Goal: Information Seeking & Learning: Learn about a topic

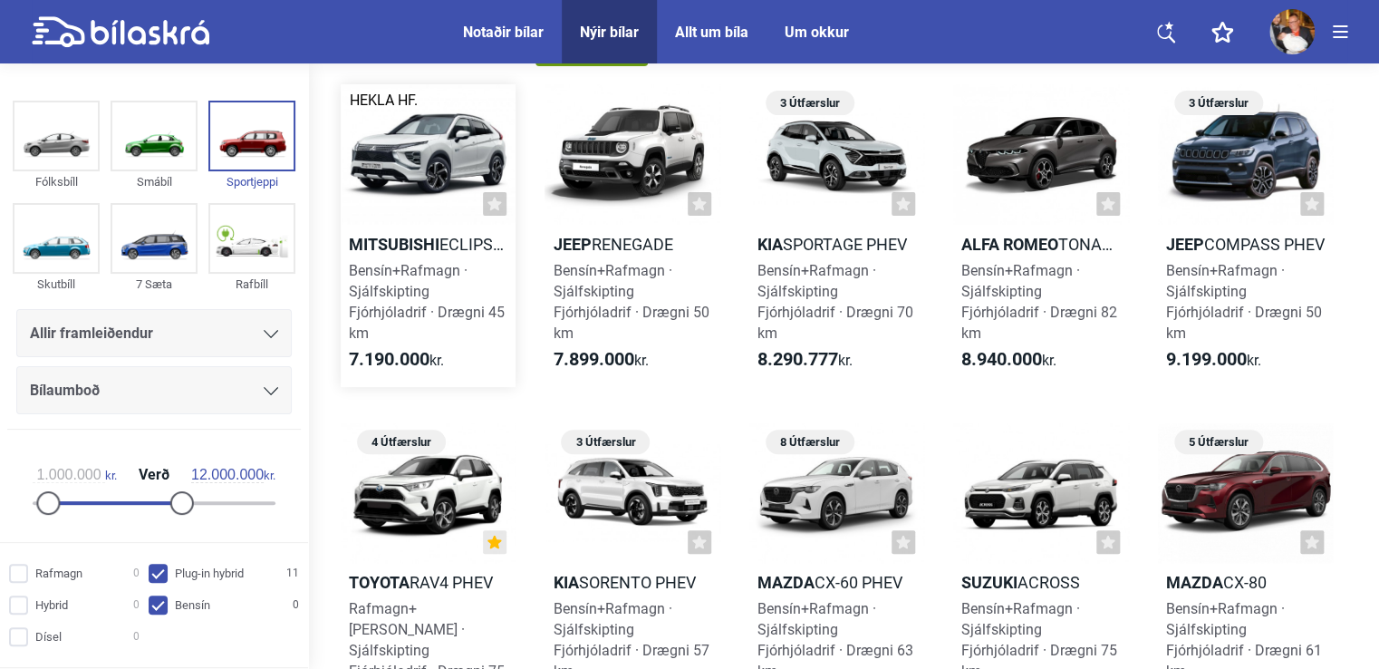
click at [421, 173] on div at bounding box center [428, 154] width 175 height 140
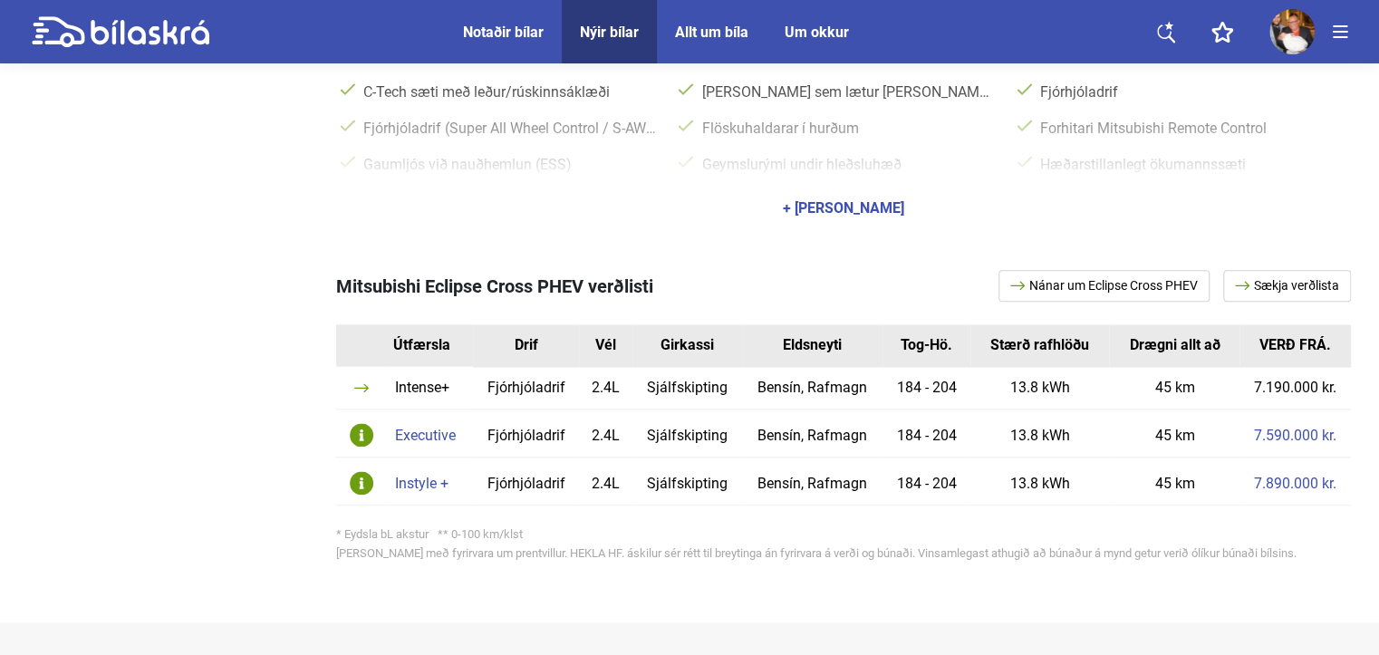
scroll to position [997, 0]
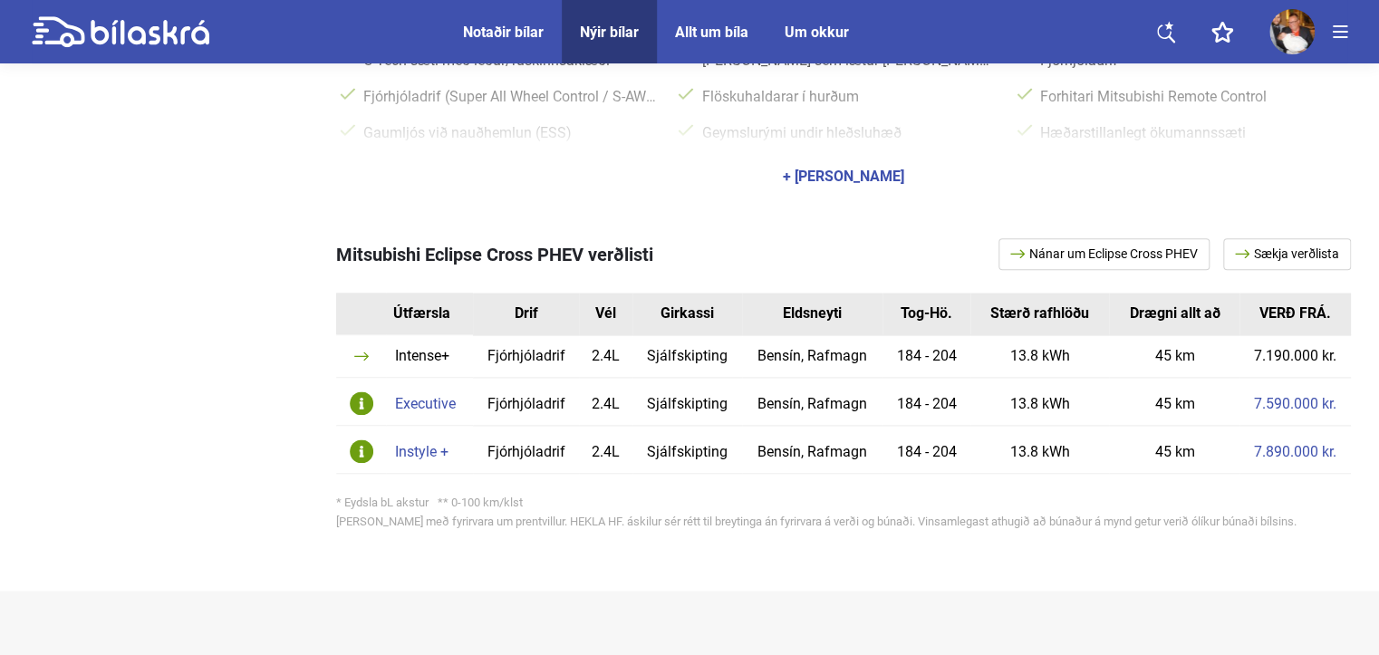
click at [405, 448] on div "Instyle +" at bounding box center [429, 452] width 69 height 14
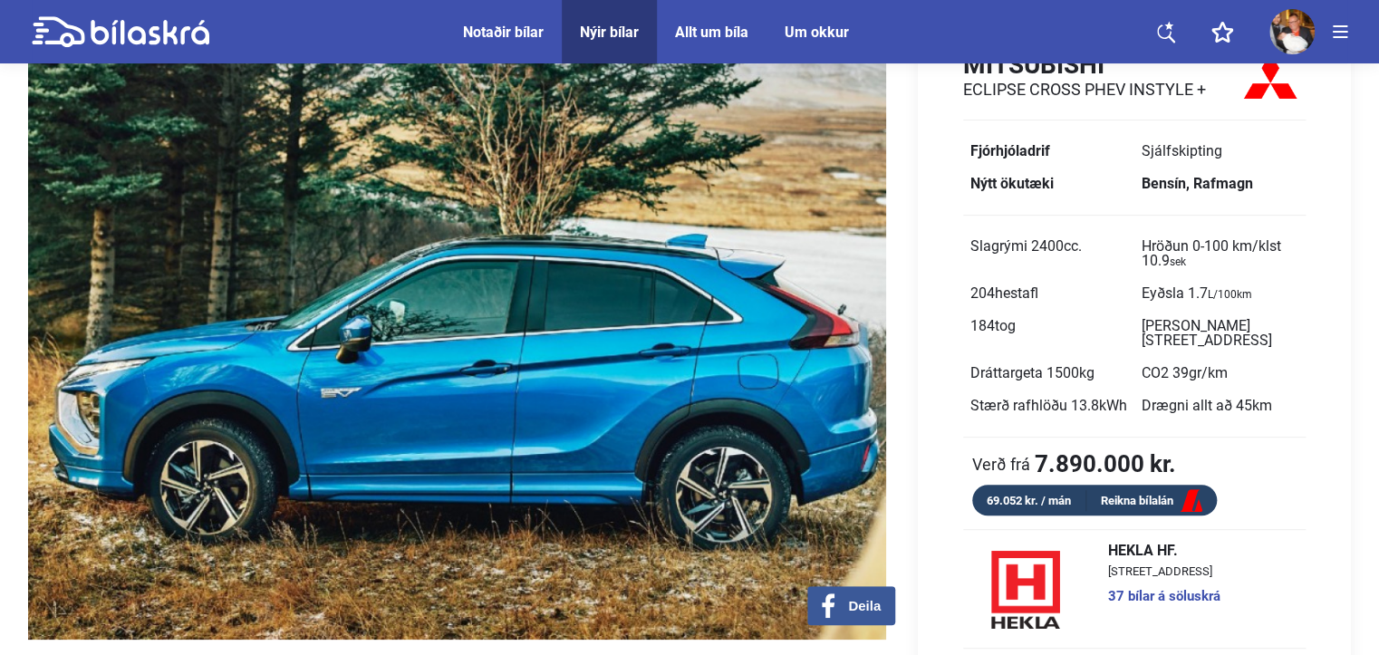
scroll to position [91, 0]
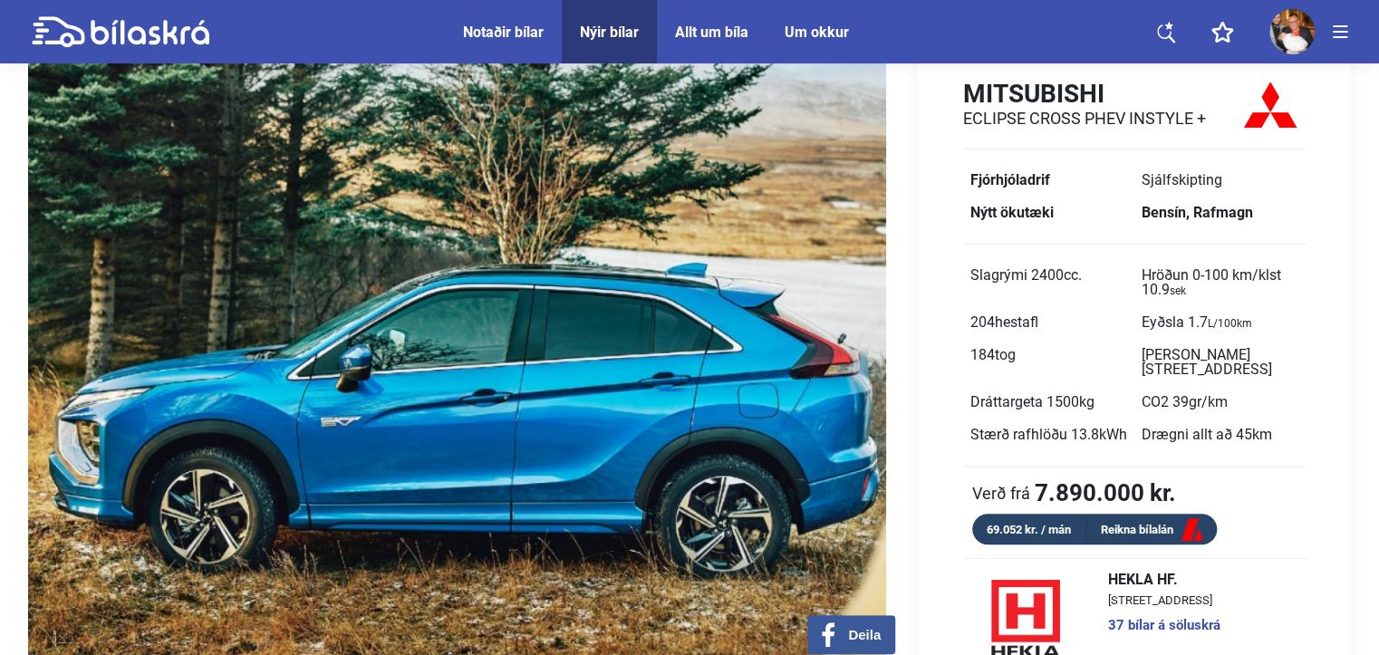
click at [485, 30] on div "Notaðir bílar" at bounding box center [503, 32] width 81 height 17
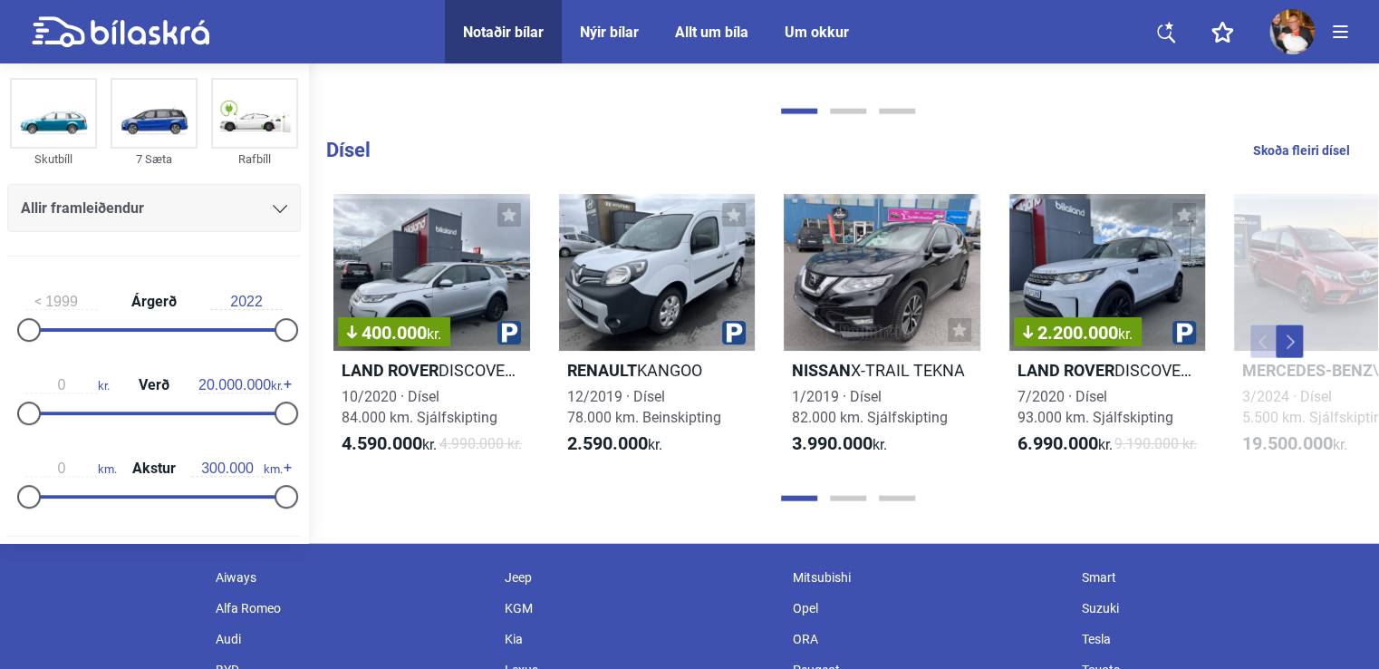
scroll to position [1993, 0]
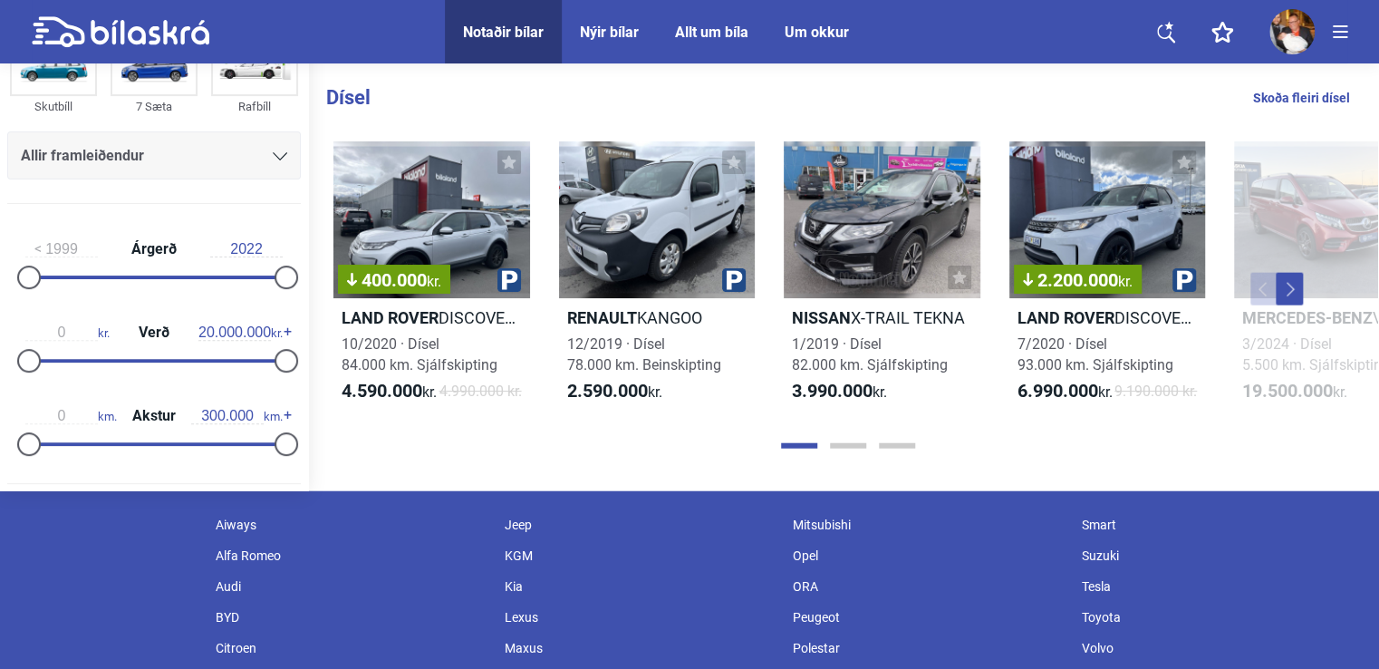
click at [728, 34] on div "Allt um bíla" at bounding box center [711, 32] width 73 height 17
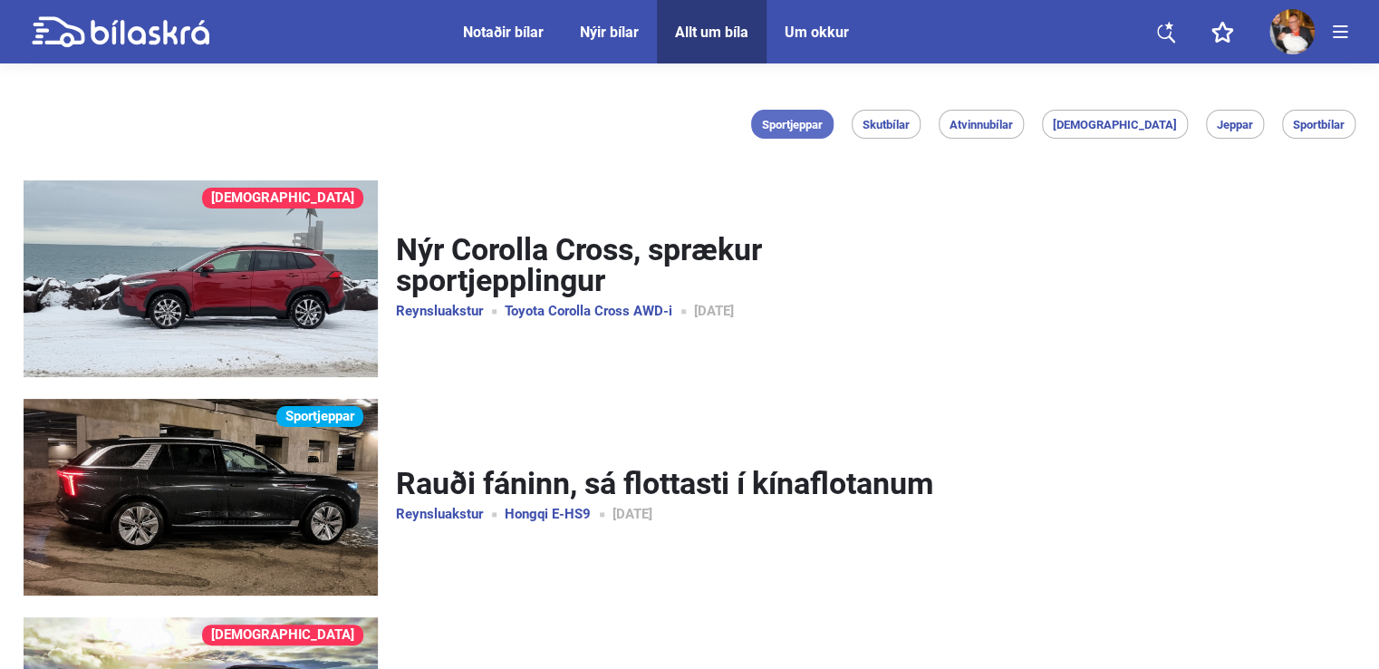
click at [823, 125] on span "Sportjeppar" at bounding box center [792, 125] width 61 height 12
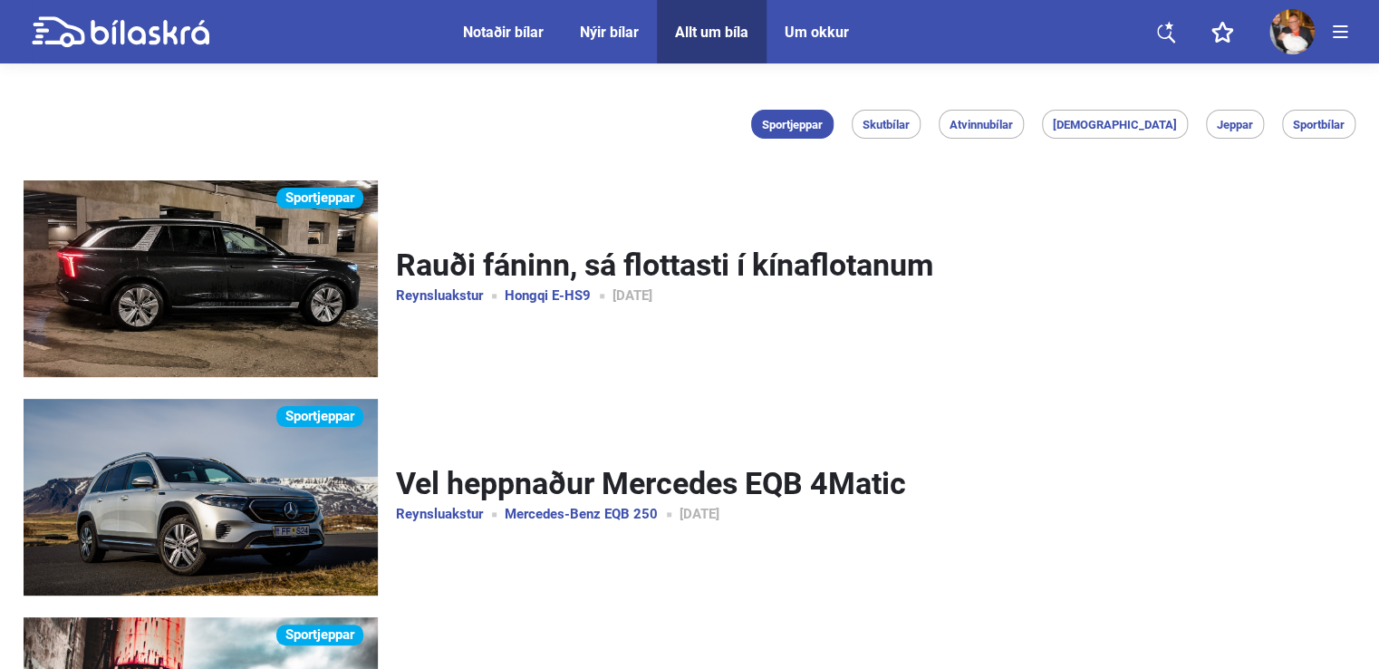
click at [805, 31] on div "Um okkur" at bounding box center [817, 32] width 64 height 17
